Goal: Information Seeking & Learning: Check status

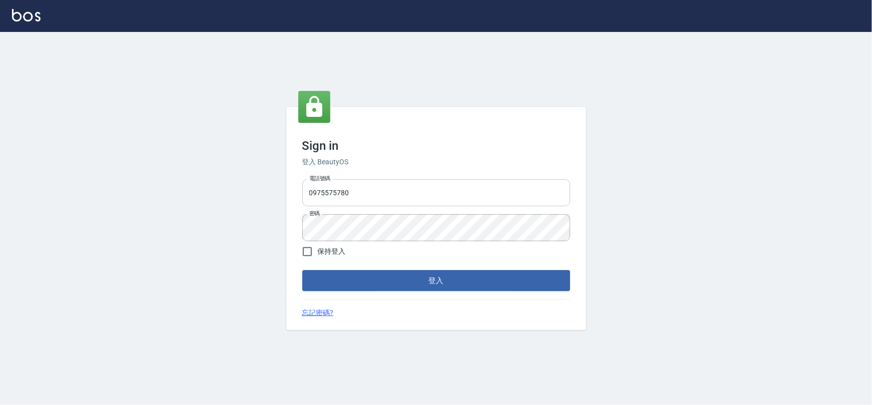
click at [350, 182] on input "0975575780" at bounding box center [436, 192] width 268 height 27
type input "22878535"
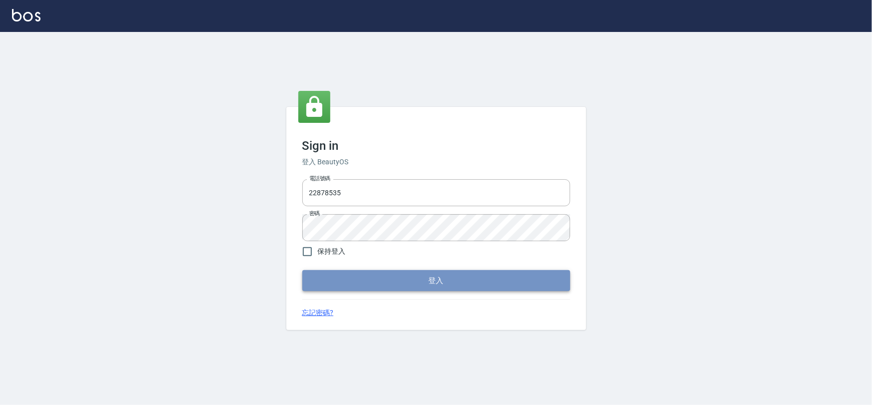
click at [378, 277] on button "登入" at bounding box center [436, 280] width 268 height 21
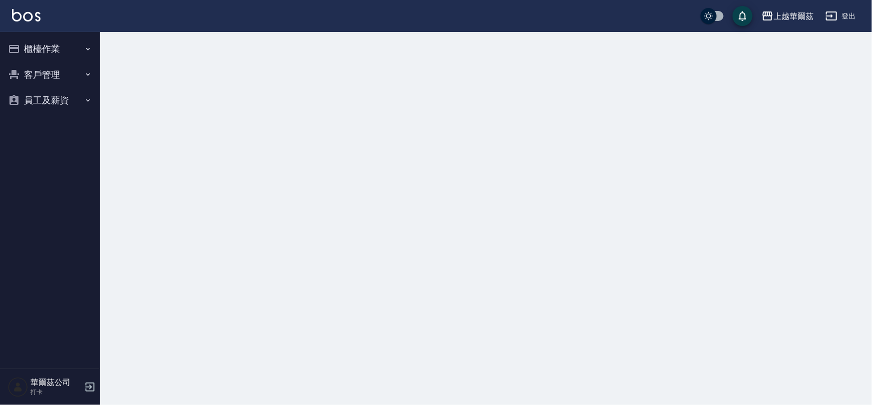
click at [25, 54] on button "櫃檯作業" at bounding box center [50, 49] width 92 height 26
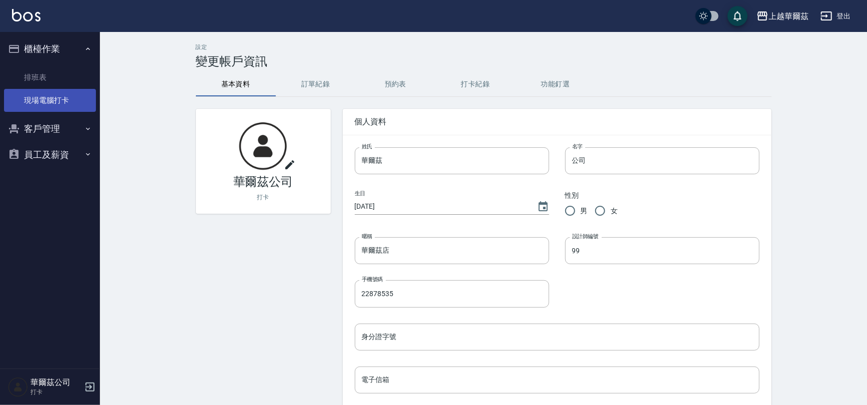
click at [49, 107] on link "現場電腦打卡" at bounding box center [50, 100] width 92 height 23
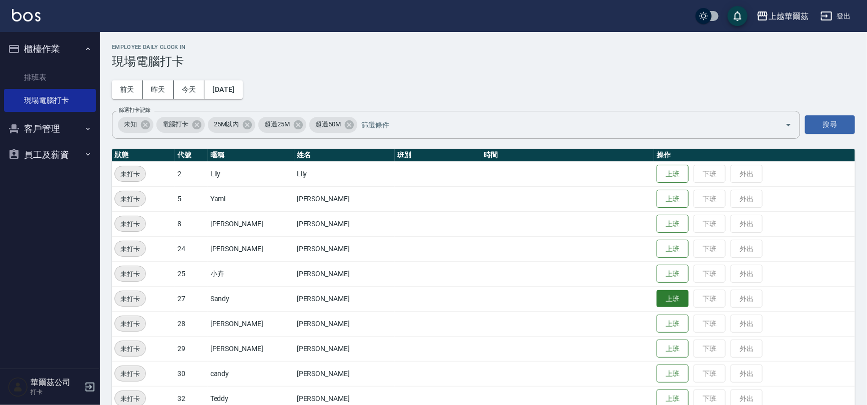
click at [657, 298] on button "上班" at bounding box center [673, 298] width 32 height 17
click at [657, 240] on button "上班" at bounding box center [673, 248] width 32 height 17
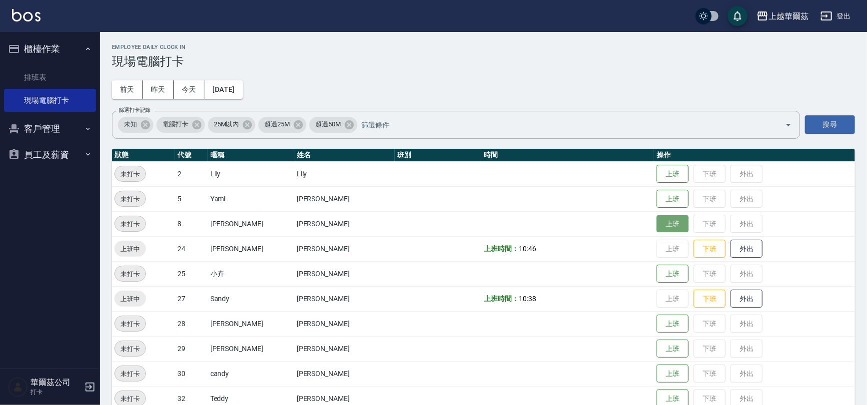
click at [659, 224] on button "上班" at bounding box center [673, 223] width 32 height 17
click at [832, 12] on icon "button" at bounding box center [826, 15] width 11 height 9
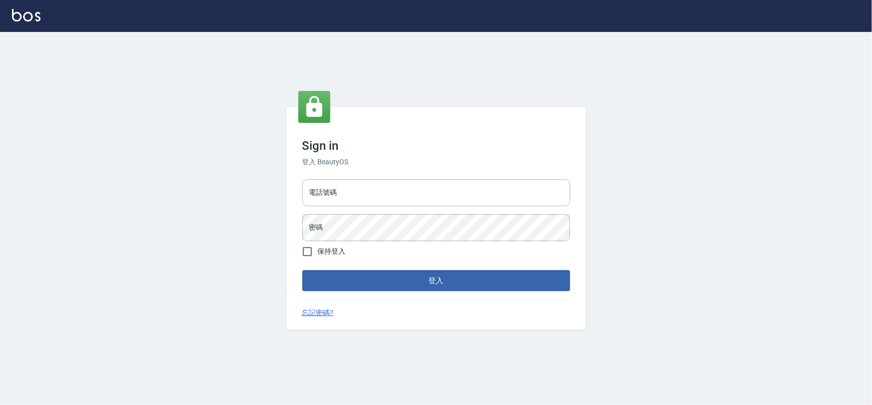
type input "22878535"
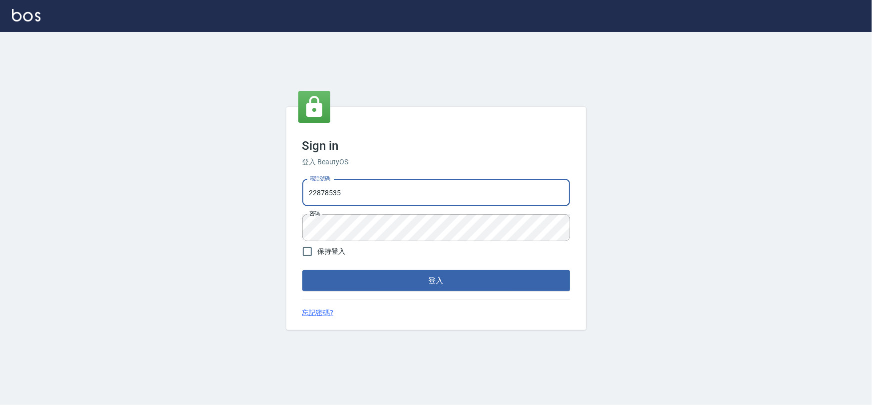
click at [326, 187] on input "22878535" at bounding box center [436, 192] width 268 height 27
type input "0975575780"
click at [404, 286] on button "登入" at bounding box center [436, 280] width 268 height 21
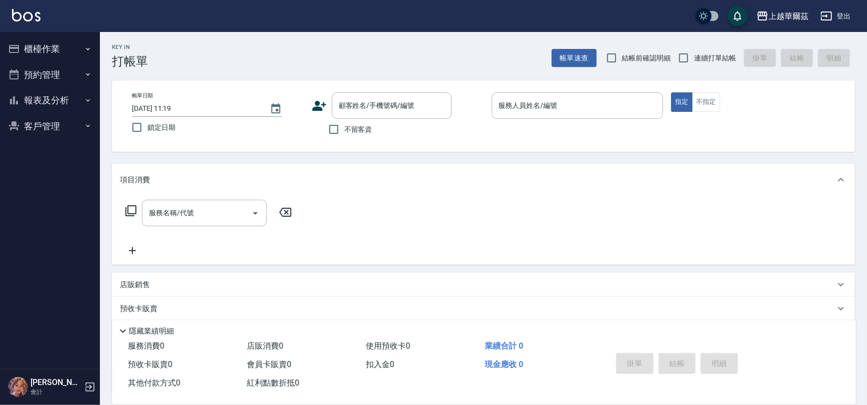
click at [855, 18] on div "上越華爾茲 登出" at bounding box center [433, 16] width 867 height 32
click at [842, 12] on button "登出" at bounding box center [836, 16] width 38 height 18
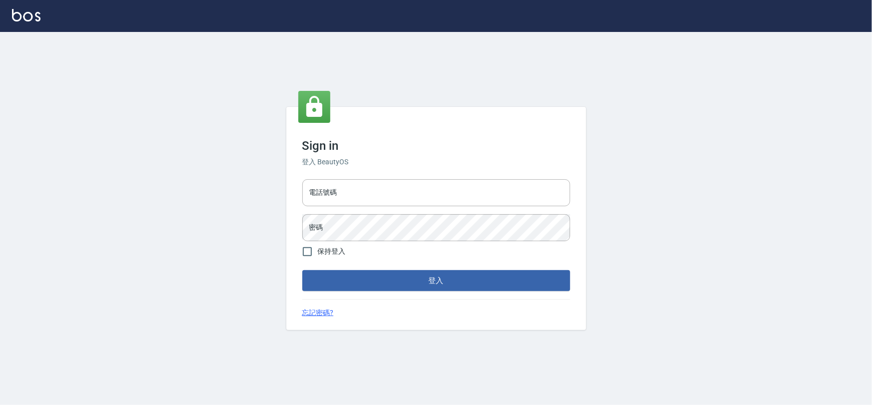
type input "0975575780"
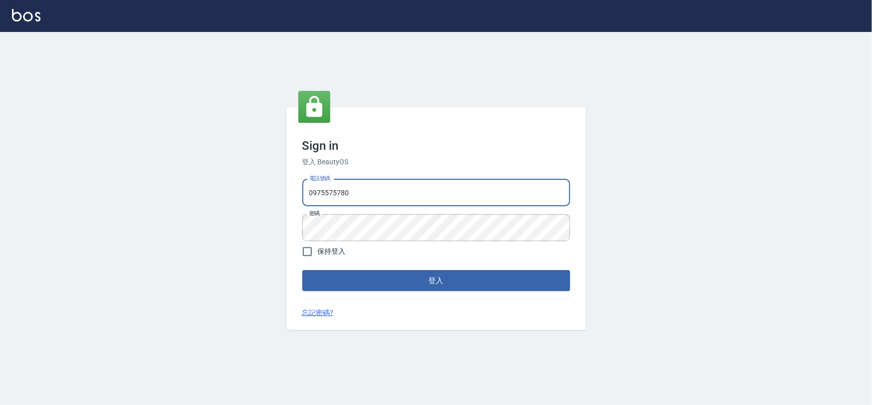
click at [331, 199] on input "0975575780" at bounding box center [436, 192] width 268 height 27
type input "0980993520"
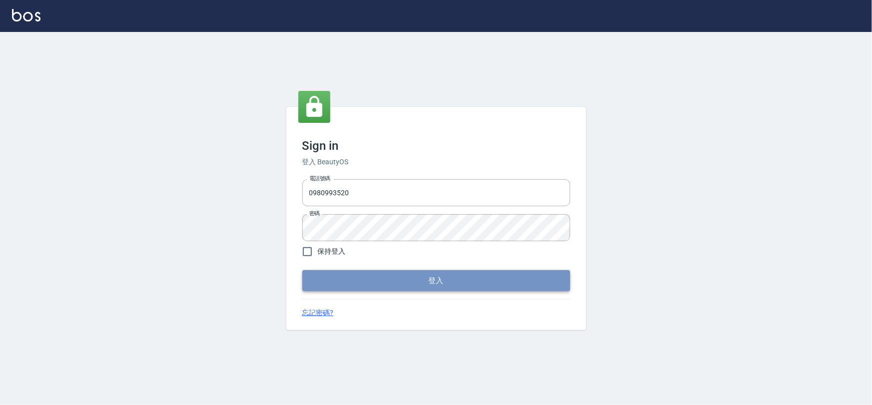
click at [396, 290] on button "登入" at bounding box center [436, 280] width 268 height 21
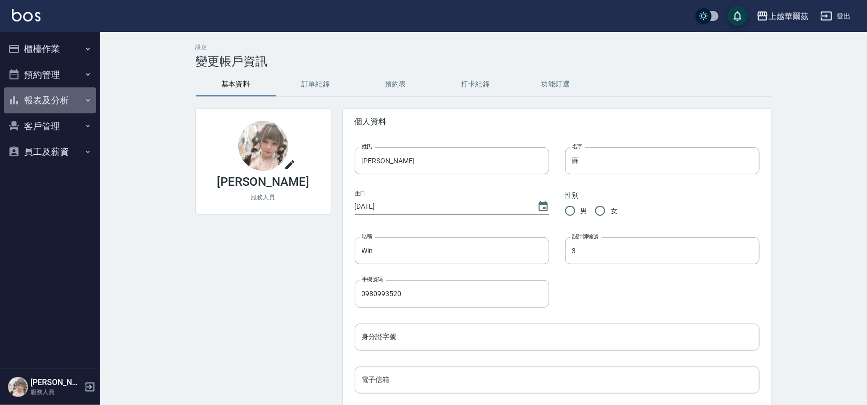
click at [44, 97] on button "報表及分析" at bounding box center [50, 100] width 92 height 26
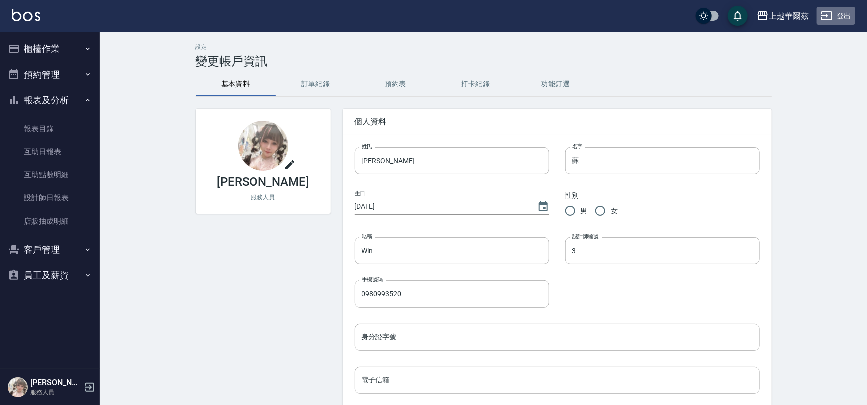
click at [841, 17] on button "登出" at bounding box center [836, 16] width 38 height 18
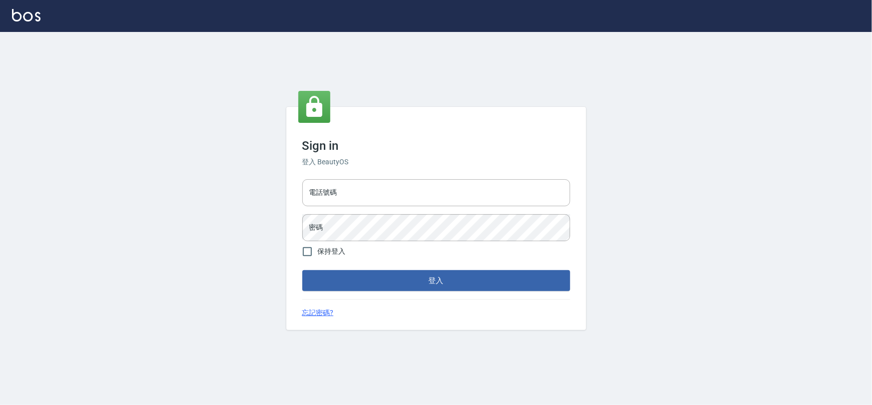
type input "0980993520"
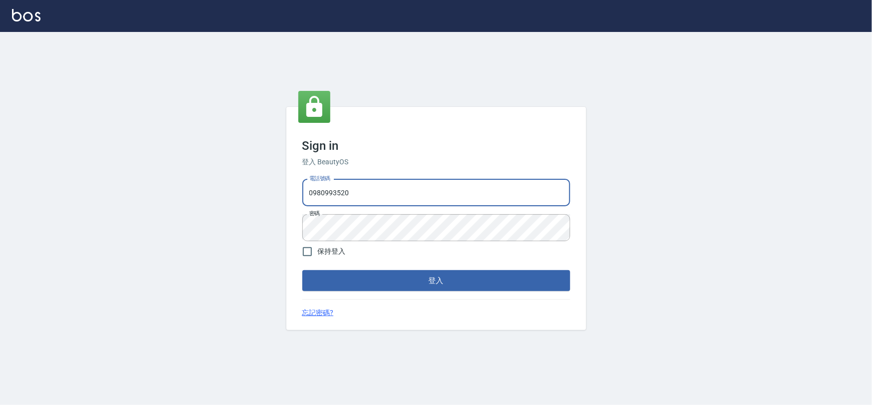
drag, startPoint x: 0, startPoint y: 0, endPoint x: 356, endPoint y: 190, distance: 403.5
click at [356, 190] on input "0980993520" at bounding box center [436, 192] width 268 height 27
type input "0975575780"
click at [381, 280] on button "登入" at bounding box center [436, 280] width 268 height 21
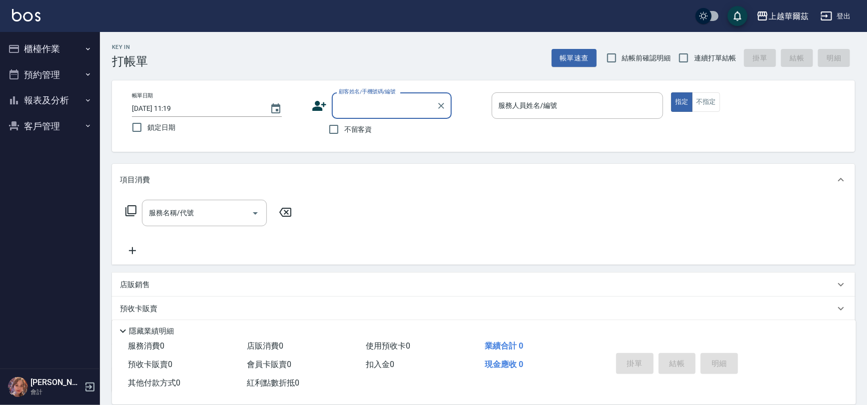
click at [37, 102] on button "報表及分析" at bounding box center [50, 100] width 92 height 26
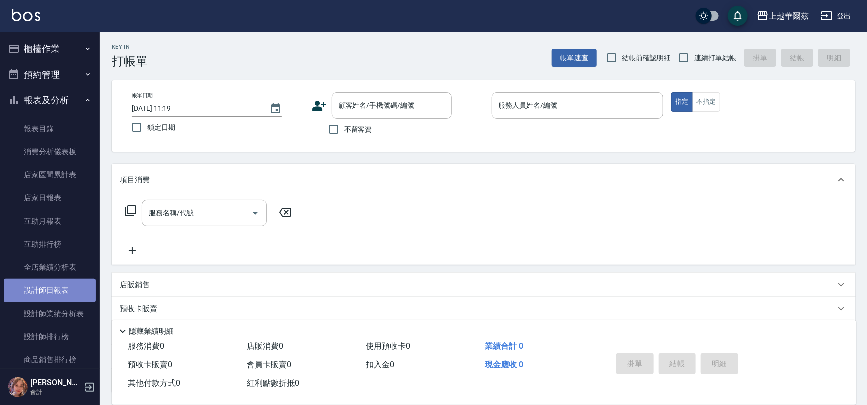
click at [57, 292] on link "設計師日報表" at bounding box center [50, 290] width 92 height 23
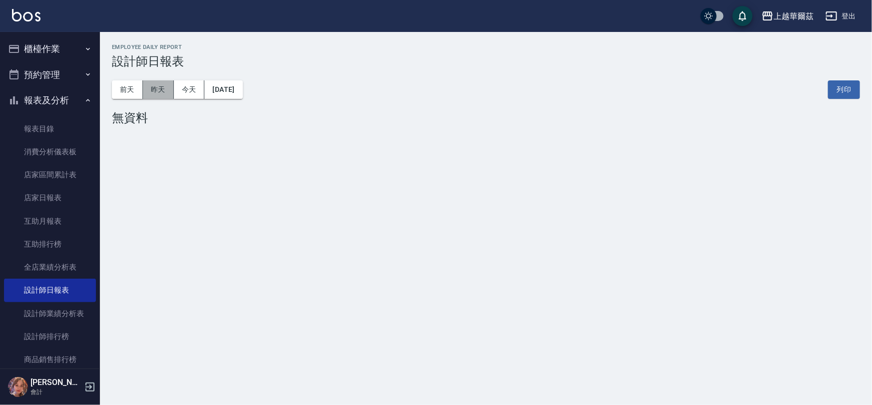
click at [158, 92] on button "昨天" at bounding box center [158, 89] width 31 height 18
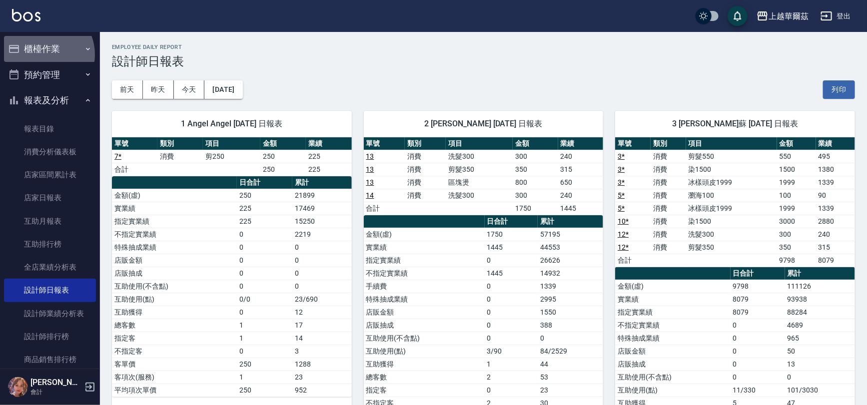
click at [42, 54] on button "櫃檯作業" at bounding box center [50, 49] width 92 height 26
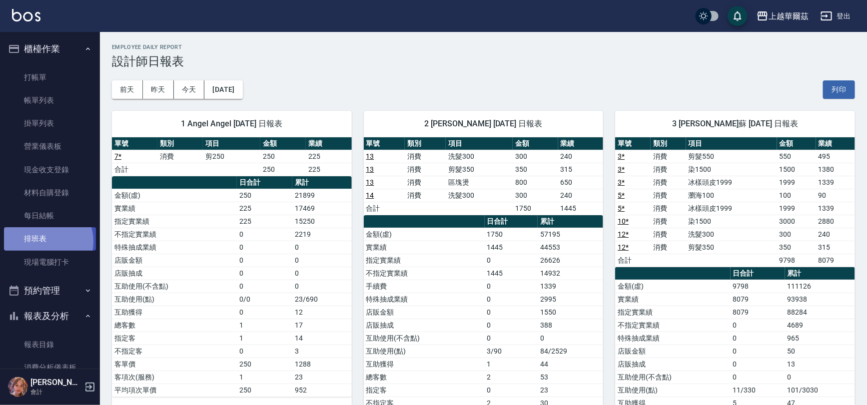
click at [45, 241] on link "排班表" at bounding box center [50, 238] width 92 height 23
